Goal: Obtain resource: Download file/media

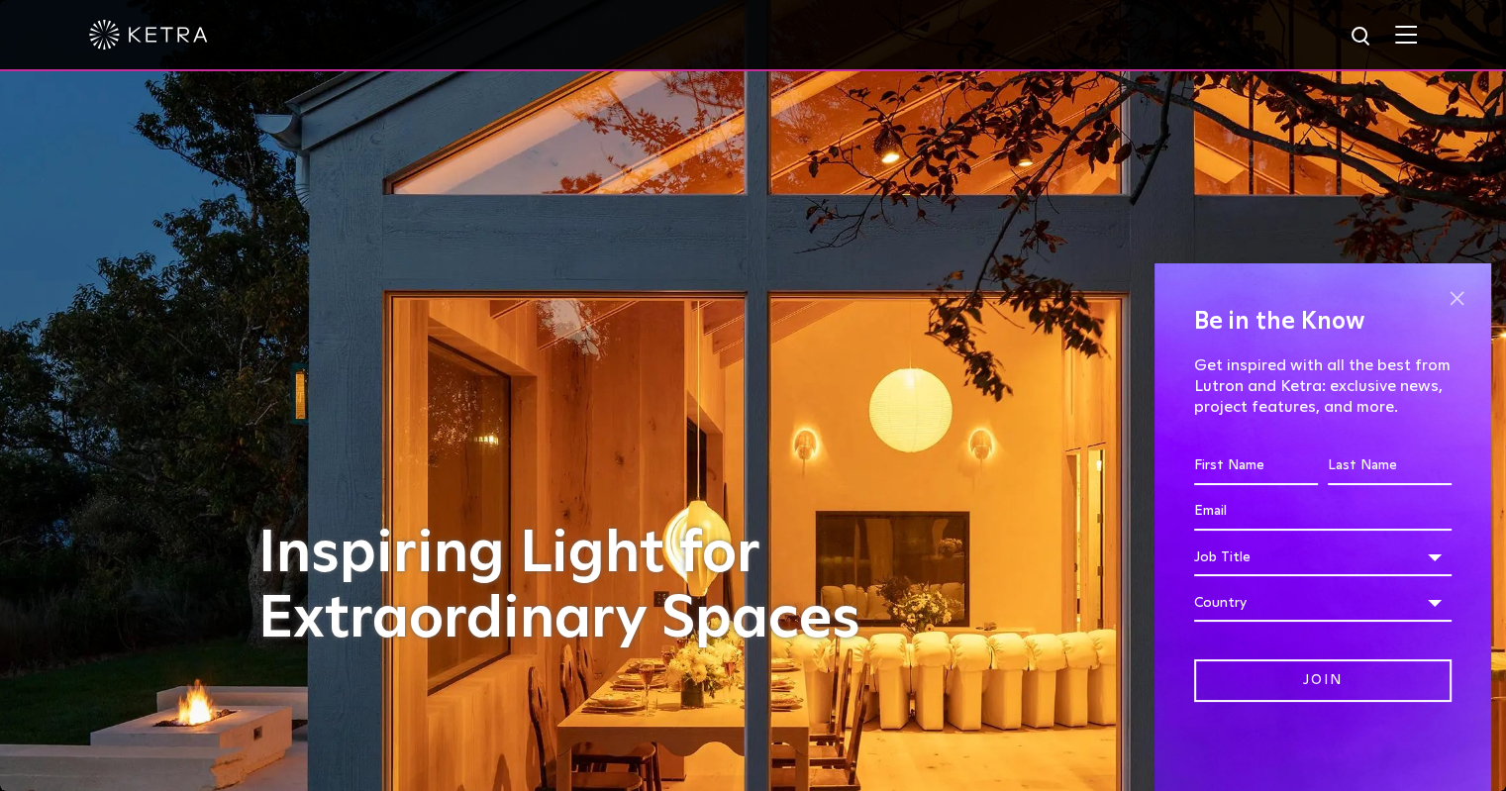
click at [1451, 302] on span at bounding box center [1457, 298] width 30 height 30
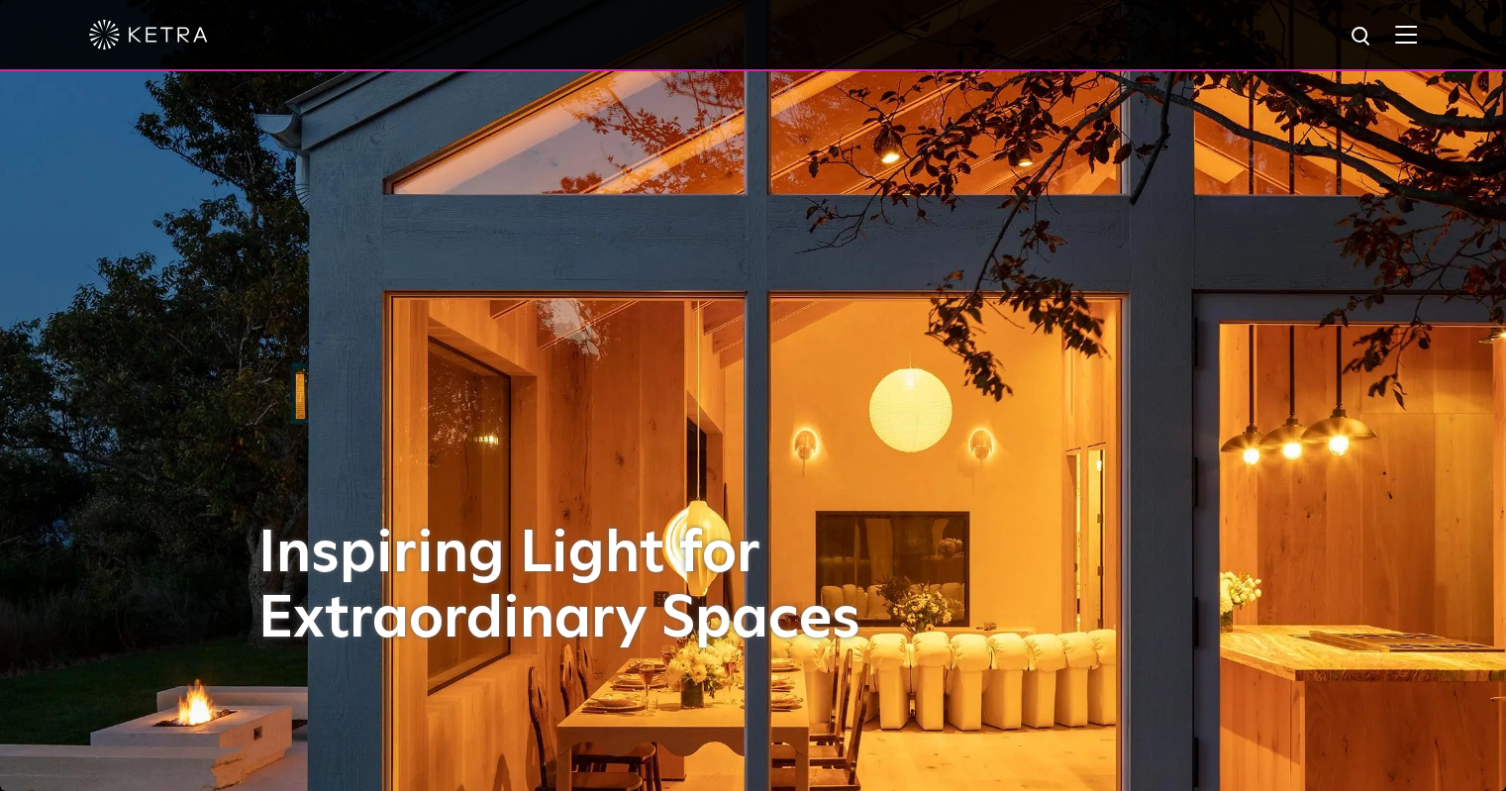
click at [1417, 44] on img at bounding box center [1406, 34] width 22 height 19
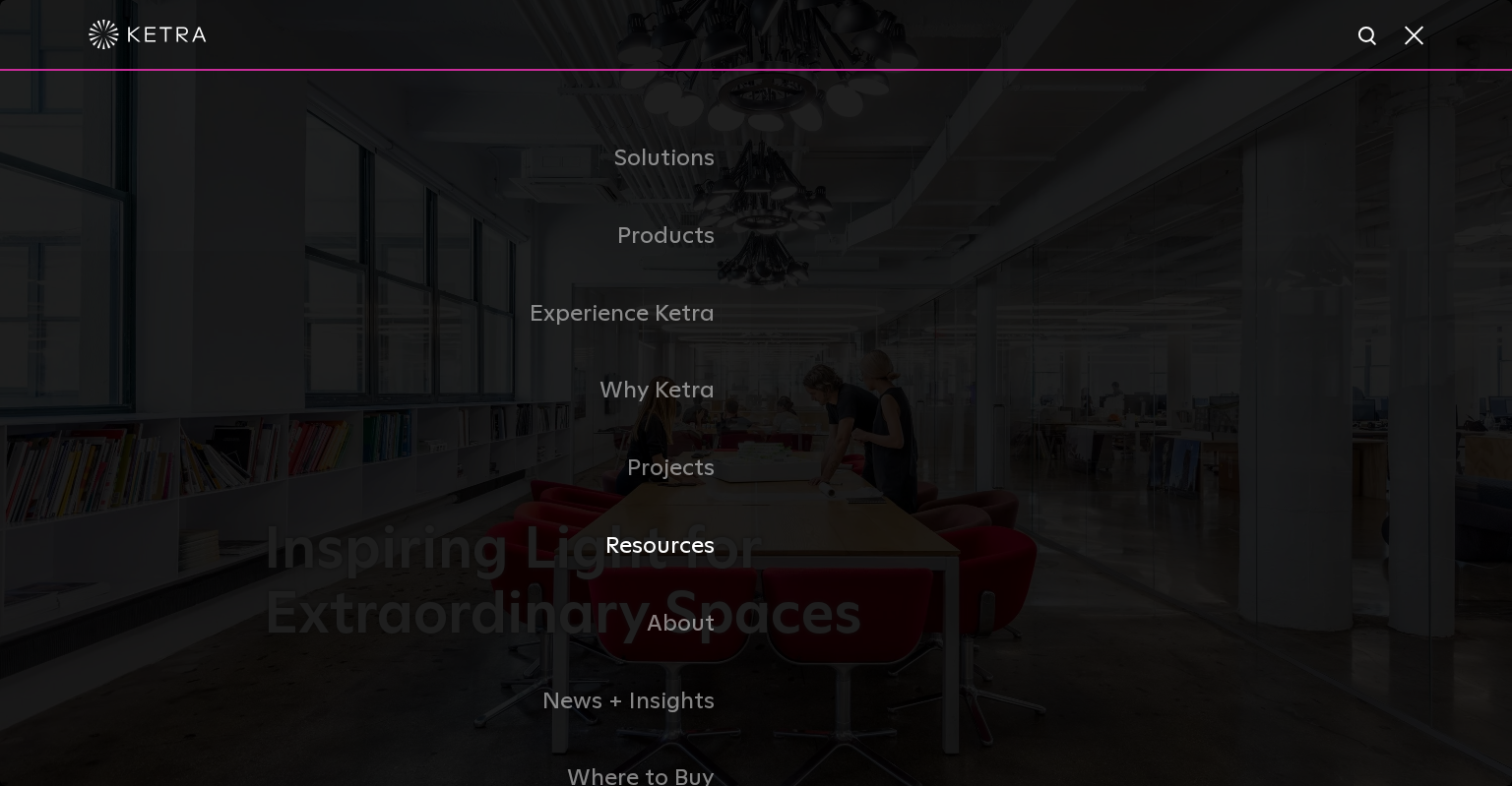
click at [663, 549] on link "Resources" at bounding box center [509, 547] width 492 height 78
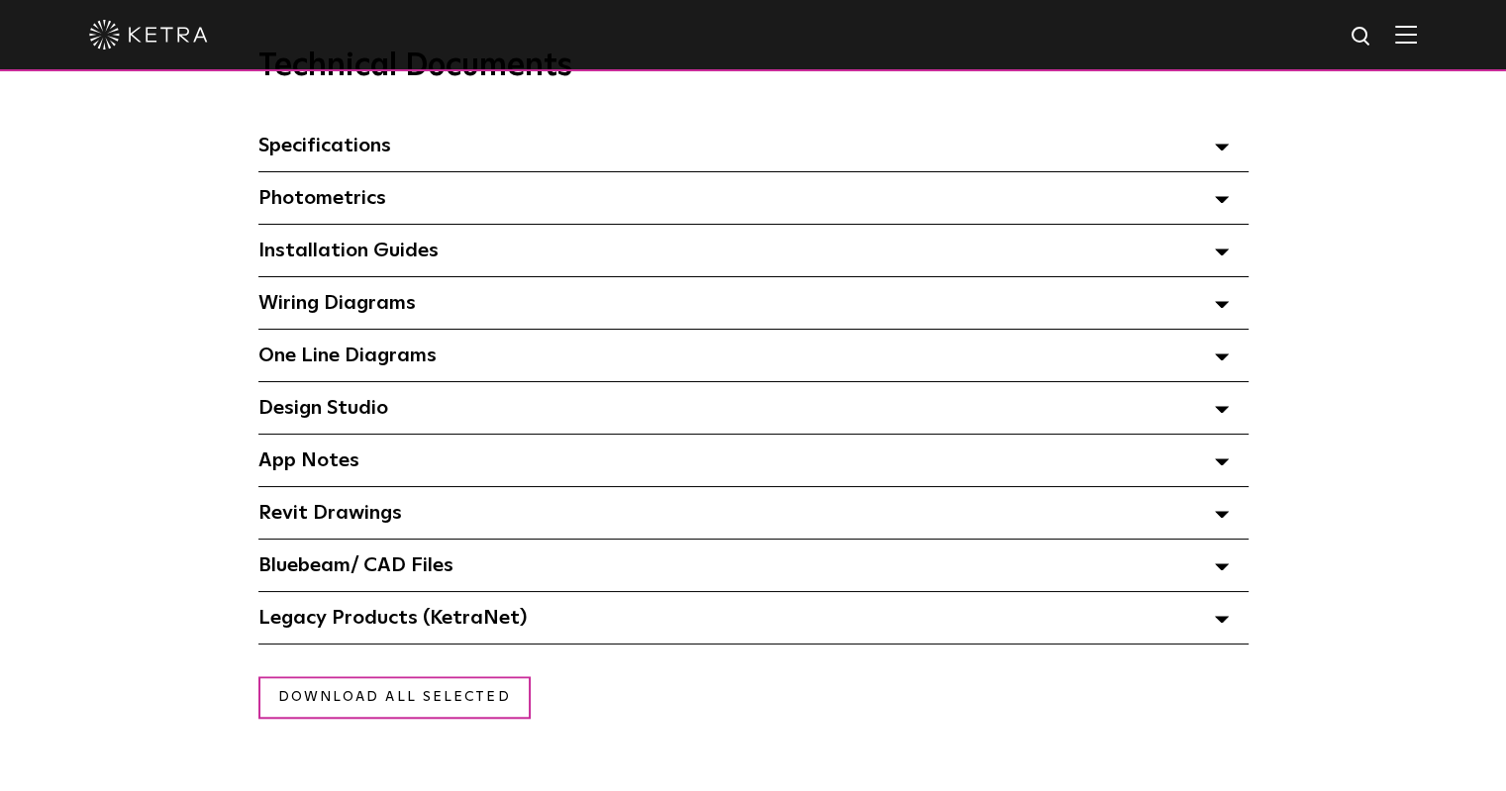
scroll to position [1386, 0]
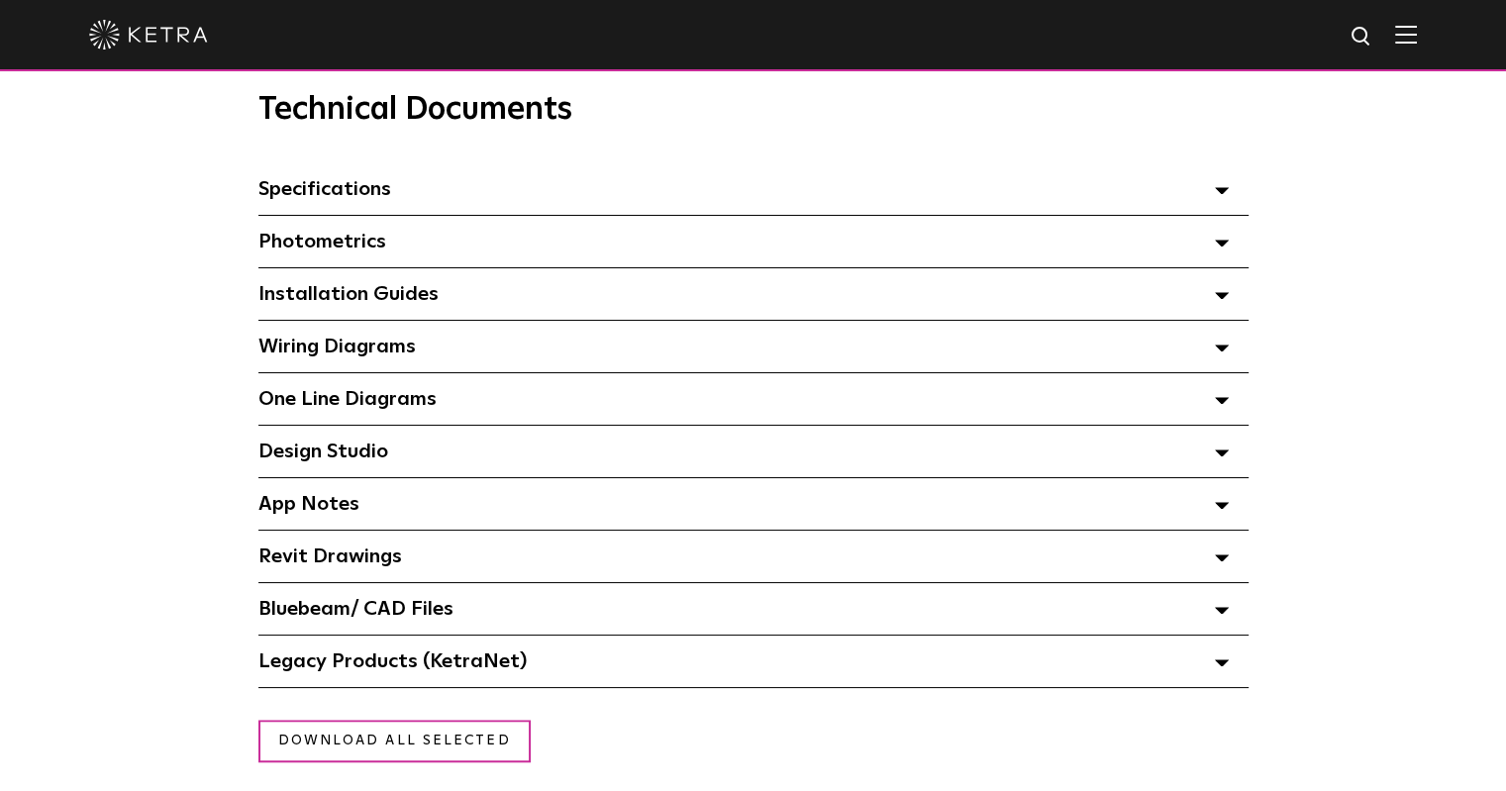
click at [861, 252] on div "Photometrics Select checkboxes to use the bulk download option below" at bounding box center [753, 241] width 990 height 51
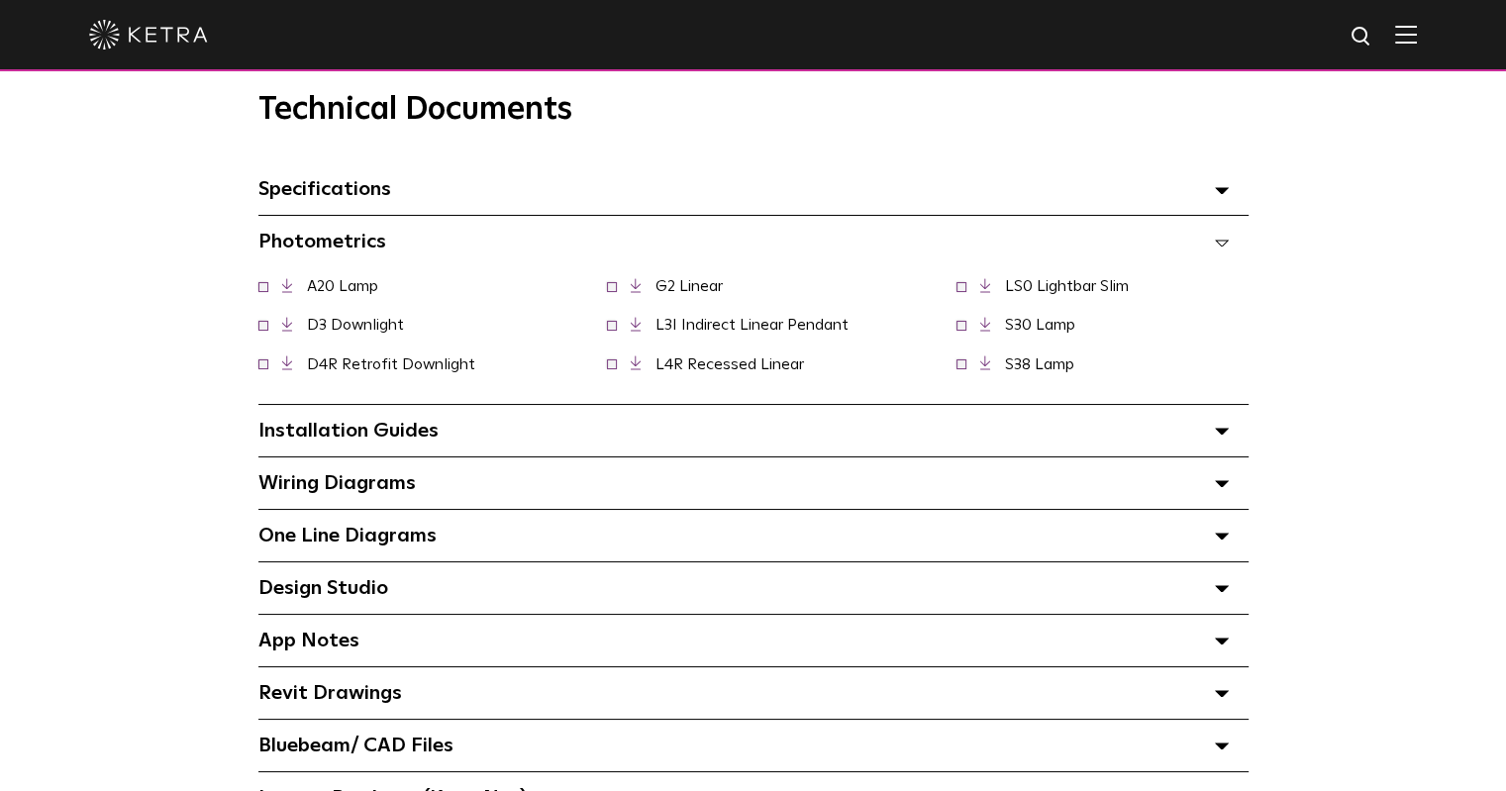
click at [980, 330] on icon at bounding box center [985, 324] width 11 height 15
